Goal: Task Accomplishment & Management: Manage account settings

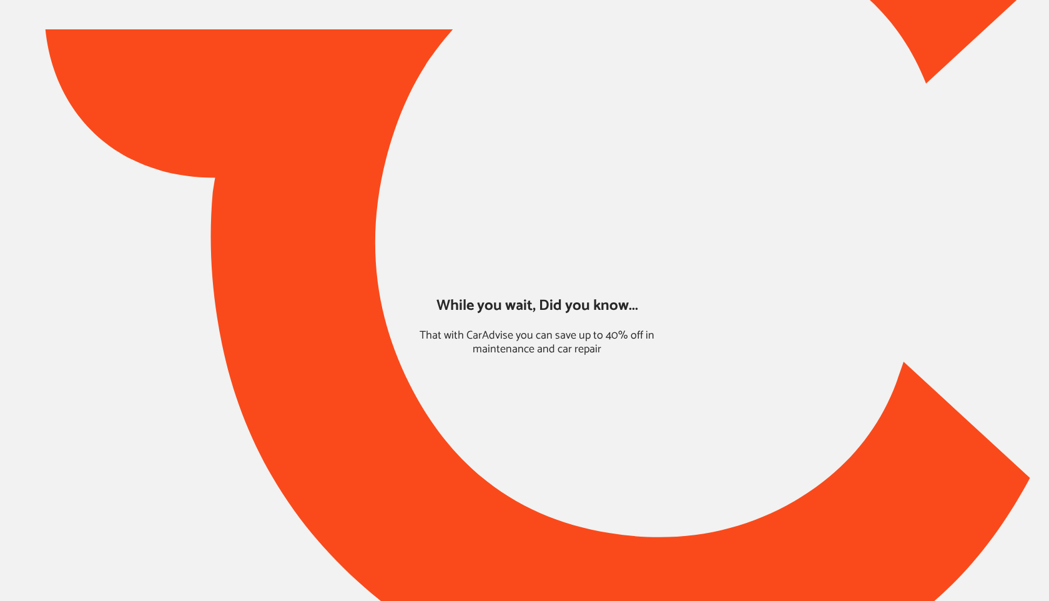
type input "*****"
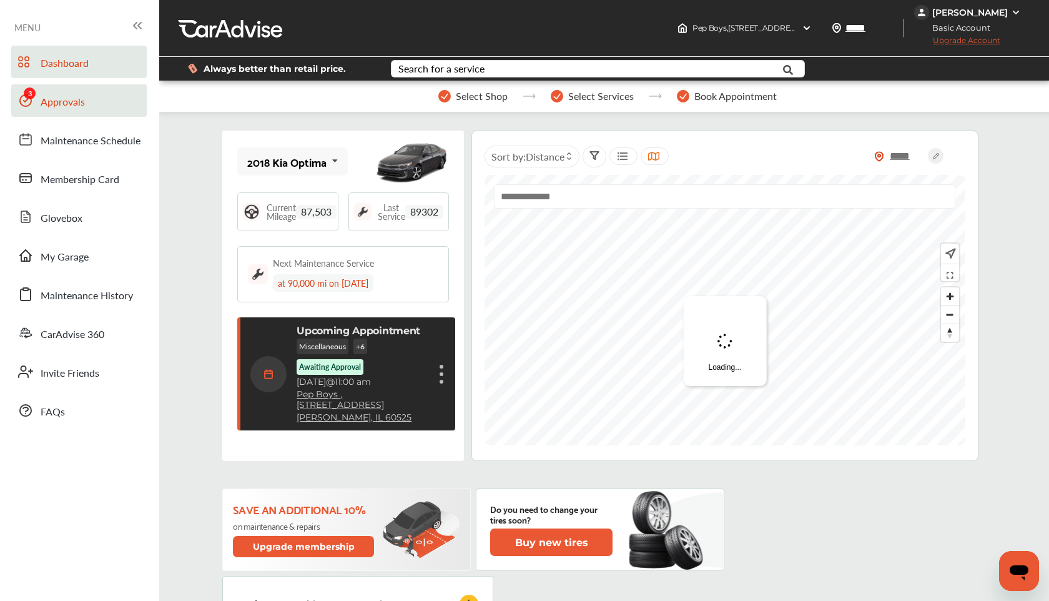
click at [101, 104] on link "Approvals" at bounding box center [79, 100] width 136 height 32
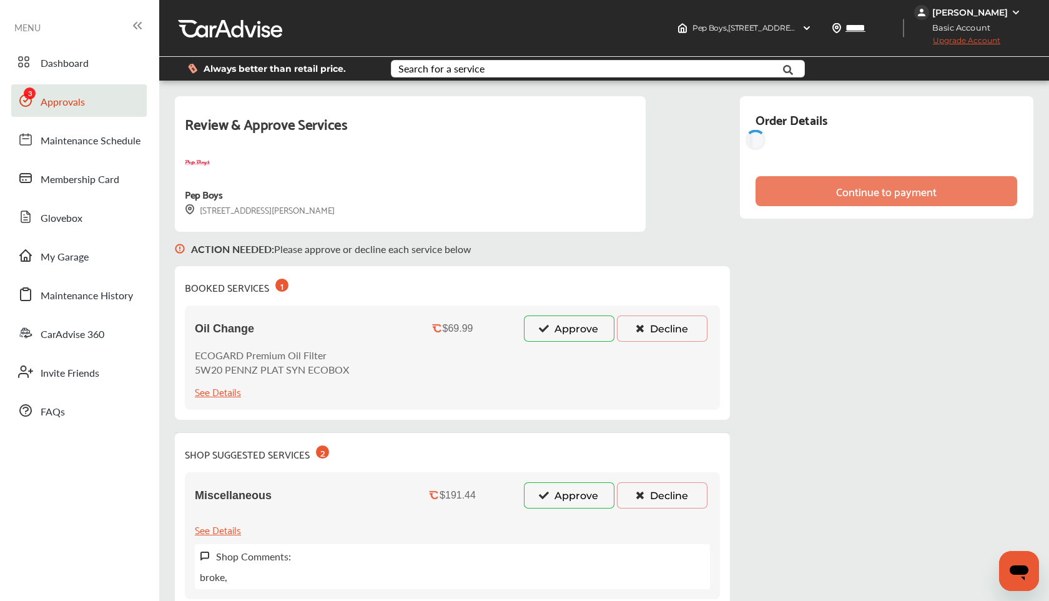
click at [543, 336] on button "Approve" at bounding box center [569, 328] width 91 height 26
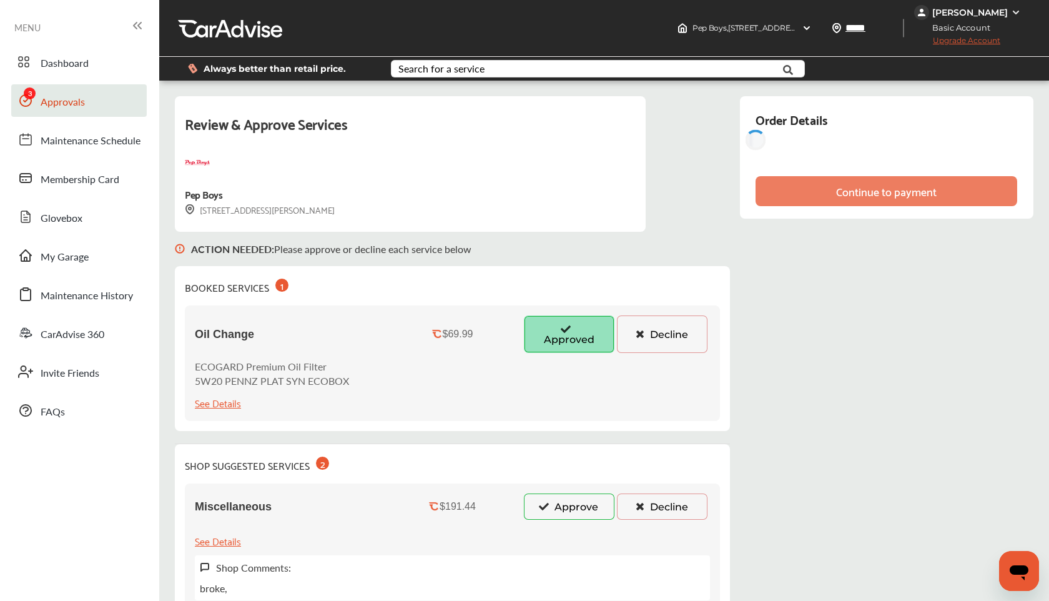
click at [536, 503] on button "Approve" at bounding box center [569, 507] width 91 height 26
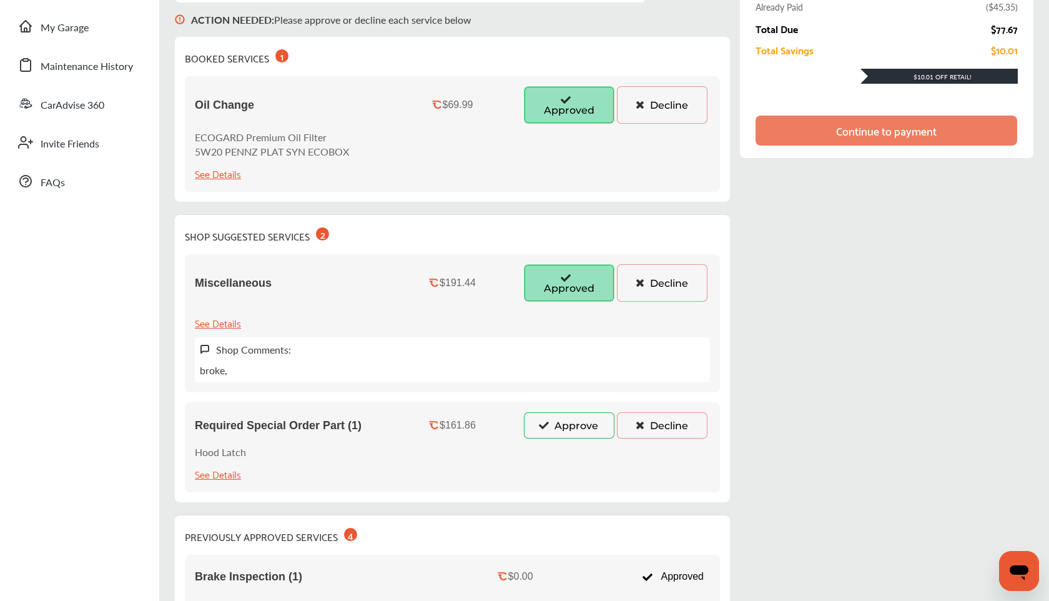
scroll to position [244, 0]
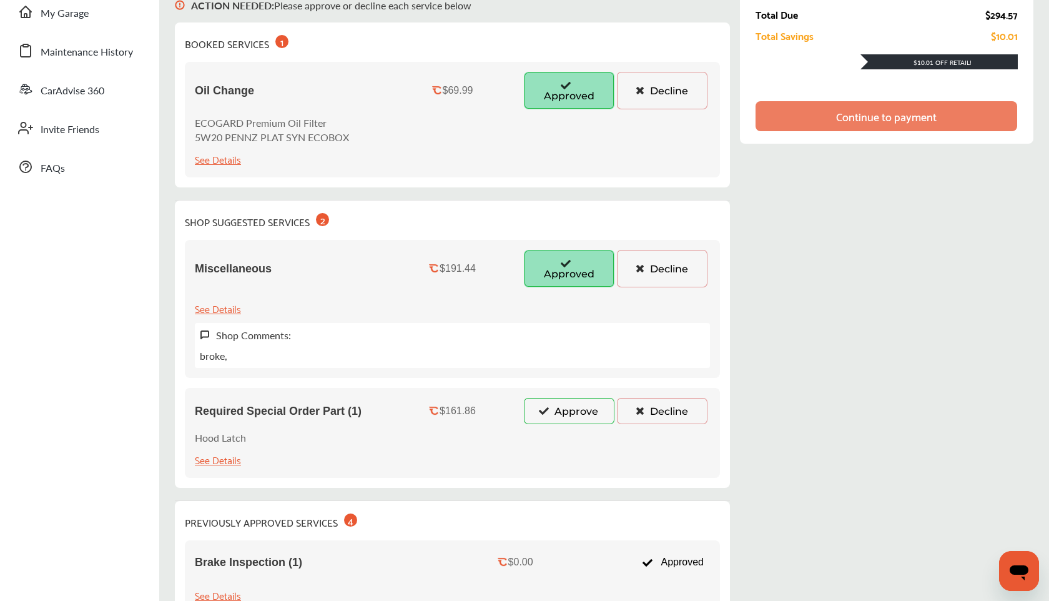
click at [539, 412] on button "Approve" at bounding box center [569, 411] width 91 height 26
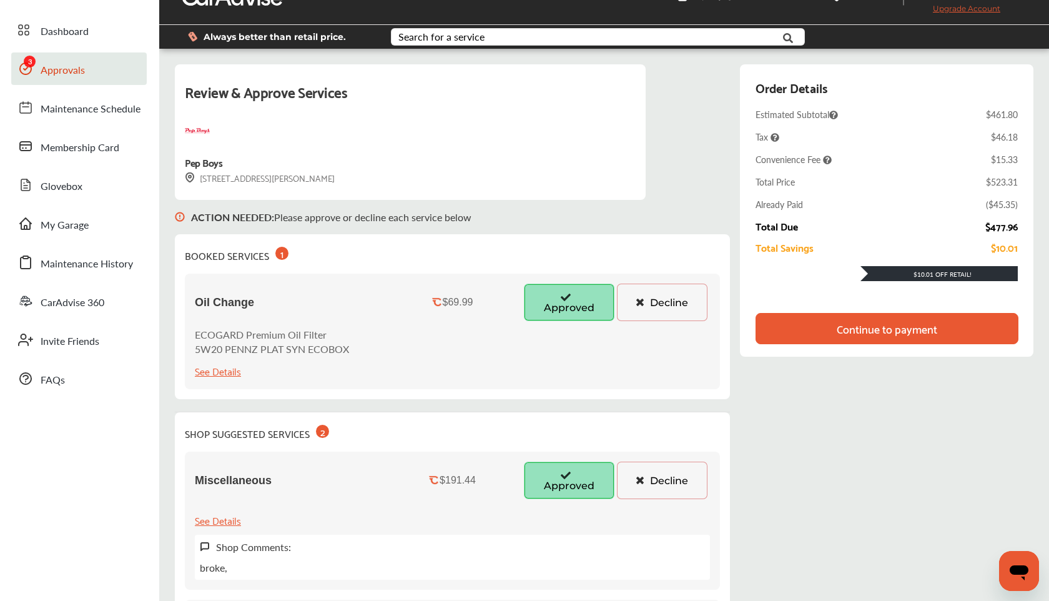
scroll to position [0, 0]
